Goal: Task Accomplishment & Management: Complete application form

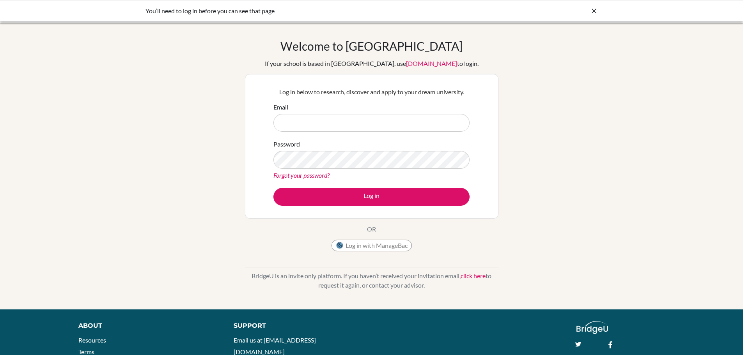
click at [321, 125] on input "Email" at bounding box center [371, 123] width 196 height 18
type input "cvatcher@asb.ac.th"
click at [303, 176] on link "Forgot your password?" at bounding box center [301, 175] width 56 height 7
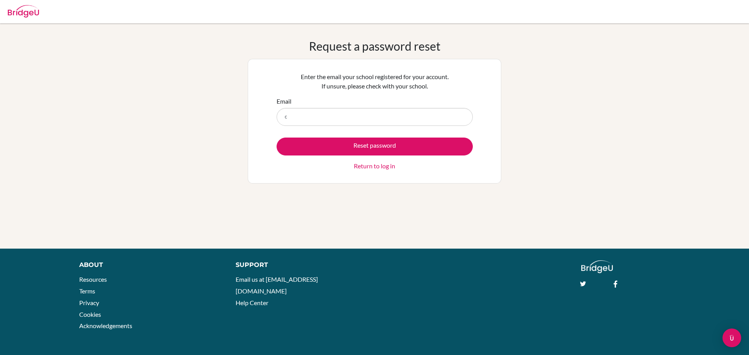
type input "[EMAIL_ADDRESS][DOMAIN_NAME]"
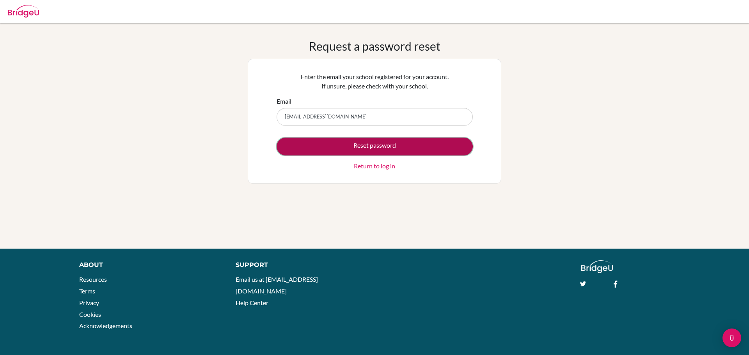
click at [342, 146] on button "Reset password" at bounding box center [375, 147] width 196 height 18
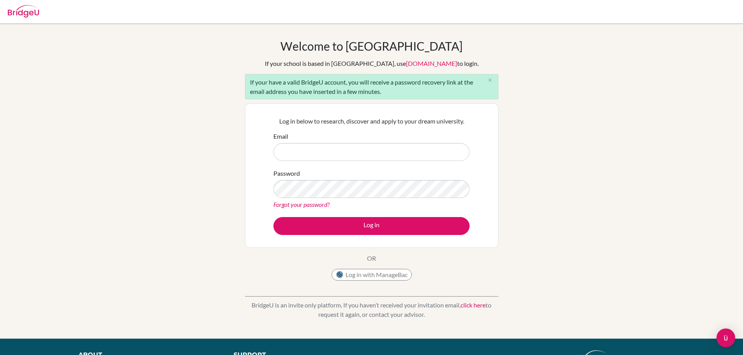
click at [338, 150] on input "Email" at bounding box center [371, 152] width 196 height 18
type input "[EMAIL_ADDRESS][DOMAIN_NAME]"
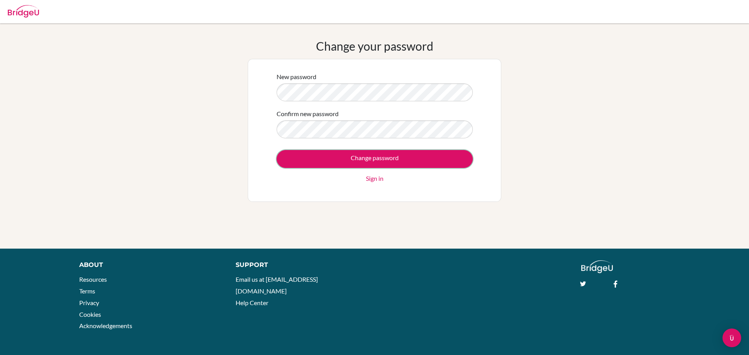
click at [359, 159] on input "Change password" at bounding box center [375, 159] width 196 height 18
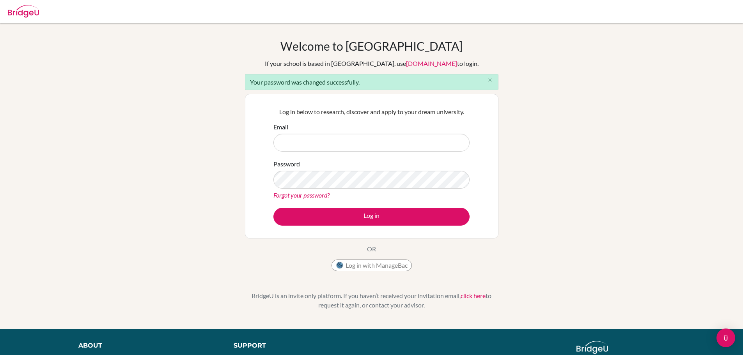
click at [341, 149] on input "Email" at bounding box center [371, 143] width 196 height 18
type input "cvatcher@asb.ac.th"
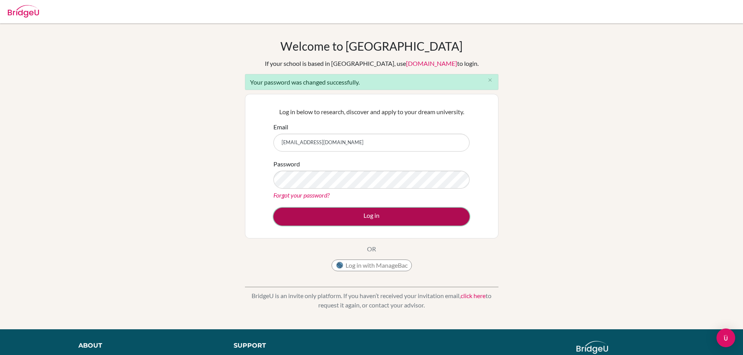
click at [380, 218] on button "Log in" at bounding box center [371, 217] width 196 height 18
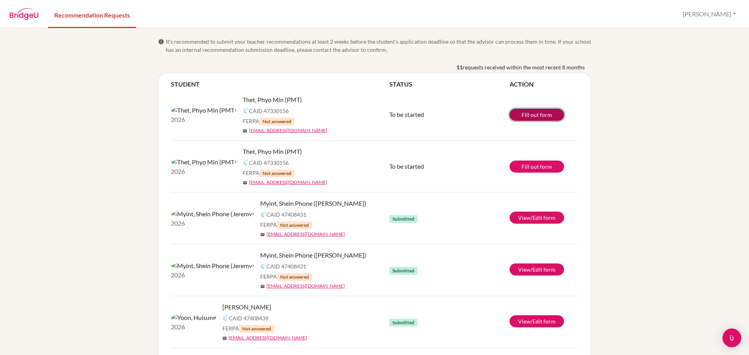
click at [518, 115] on link "Fill out form" at bounding box center [536, 115] width 55 height 12
